Goal: Task Accomplishment & Management: Manage account settings

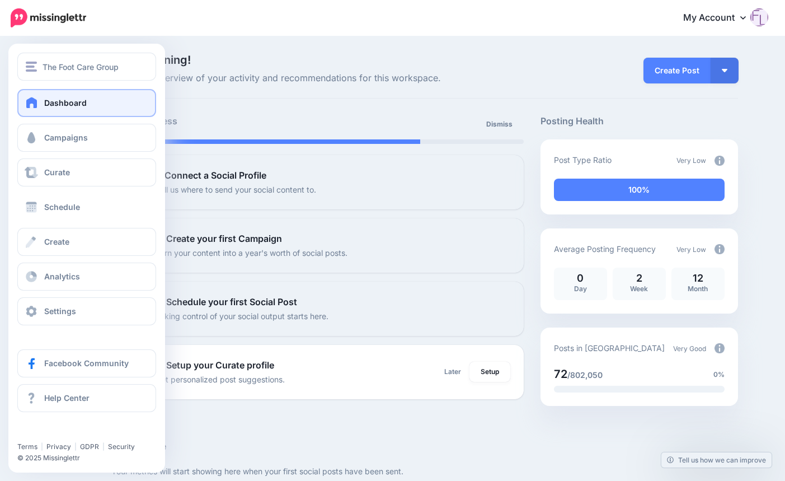
drag, startPoint x: 58, startPoint y: 205, endPoint x: 105, endPoint y: 87, distance: 127.8
click at [58, 205] on span "Schedule" at bounding box center [62, 207] width 36 height 10
click at [90, 64] on span "The Foot Care Group" at bounding box center [81, 66] width 76 height 13
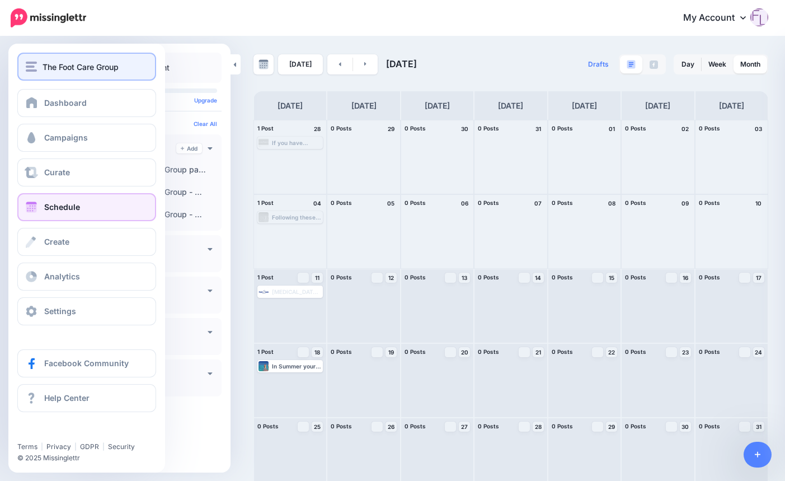
click at [64, 67] on span "The Foot Care Group" at bounding box center [81, 66] width 76 height 13
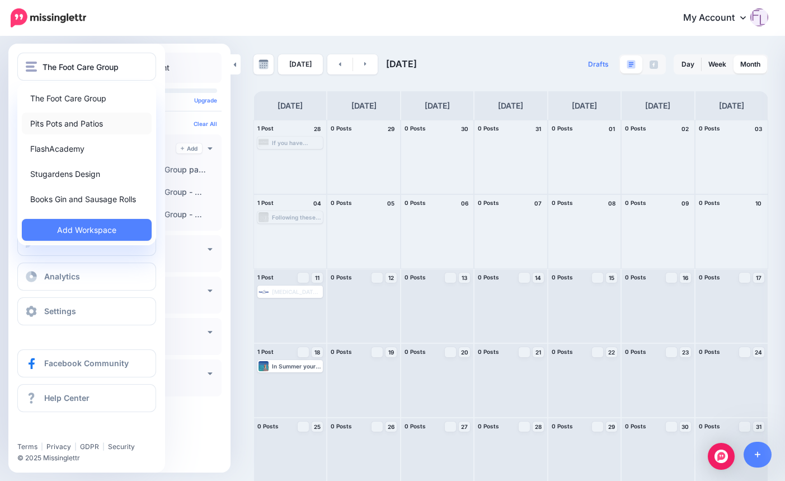
click at [69, 120] on link "Pits Pots and Patios" at bounding box center [87, 123] width 130 height 22
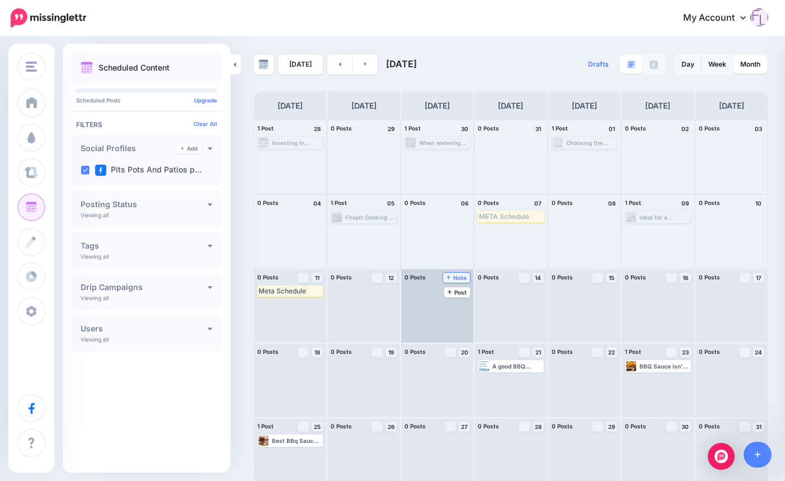
click at [467, 277] on span "Note" at bounding box center [456, 278] width 21 height 6
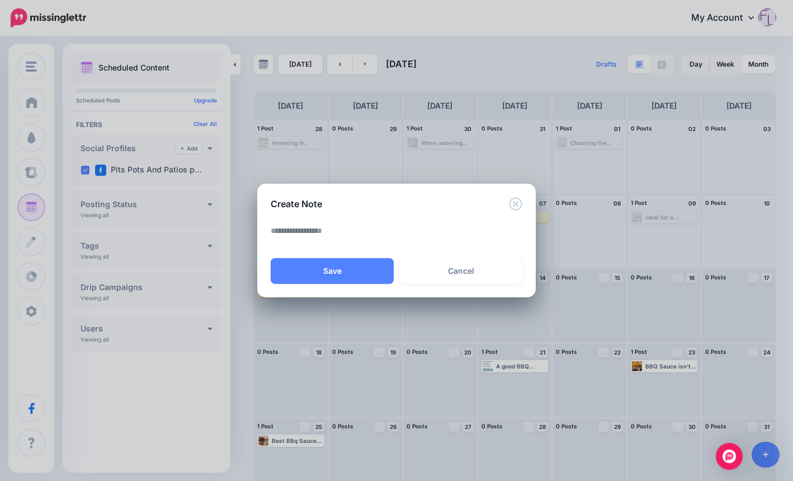
click at [301, 229] on textarea at bounding box center [399, 235] width 257 height 22
type textarea "**********"
click at [338, 270] on button "Save" at bounding box center [332, 271] width 123 height 26
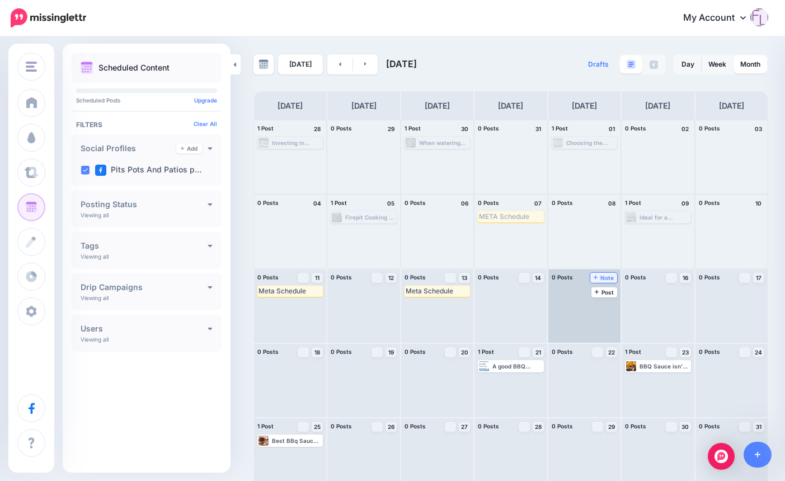
click at [609, 277] on span "Note" at bounding box center [604, 278] width 21 height 6
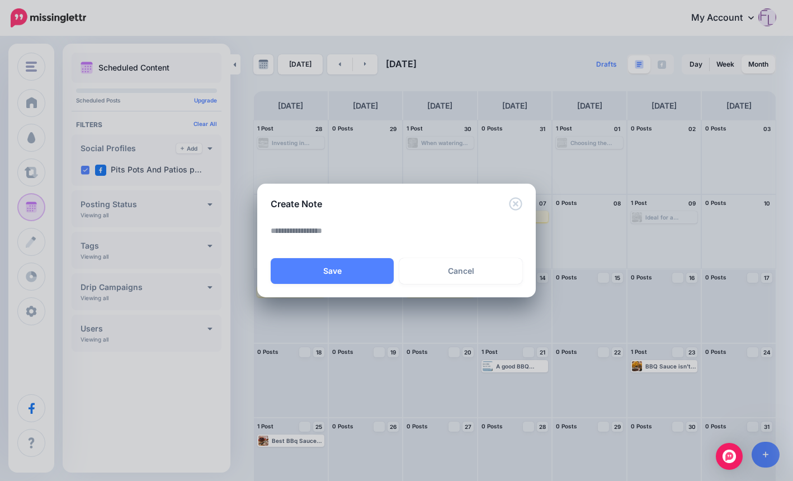
click at [337, 232] on textarea at bounding box center [399, 235] width 257 height 22
type textarea "**********"
click at [335, 266] on button "Save" at bounding box center [332, 271] width 123 height 26
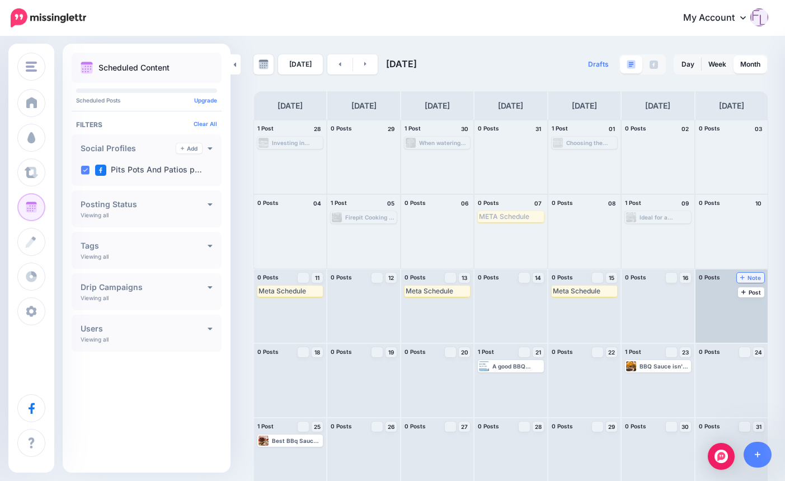
click at [758, 276] on span "Note" at bounding box center [750, 278] width 21 height 6
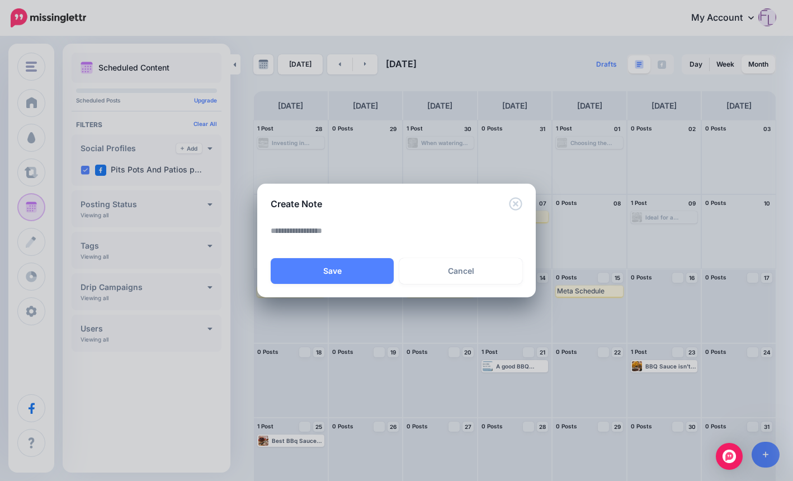
click at [328, 233] on textarea at bounding box center [399, 235] width 257 height 22
type textarea "**********"
click at [342, 267] on button "Save" at bounding box center [332, 271] width 123 height 26
